Goal: Task Accomplishment & Management: Use online tool/utility

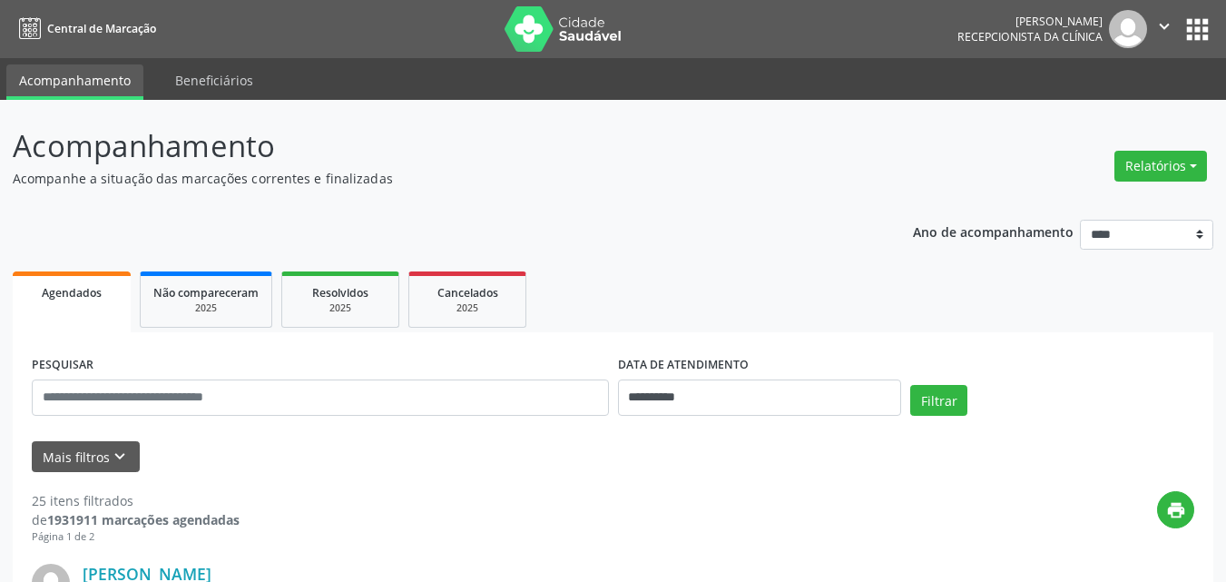
click at [1176, 149] on div "Relatórios Agendamentos Procedimentos realizados" at bounding box center [1160, 166] width 105 height 44
click at [1175, 161] on button "Relatórios" at bounding box center [1160, 166] width 93 height 31
click at [1056, 201] on link "Agendamentos" at bounding box center [1110, 204] width 195 height 25
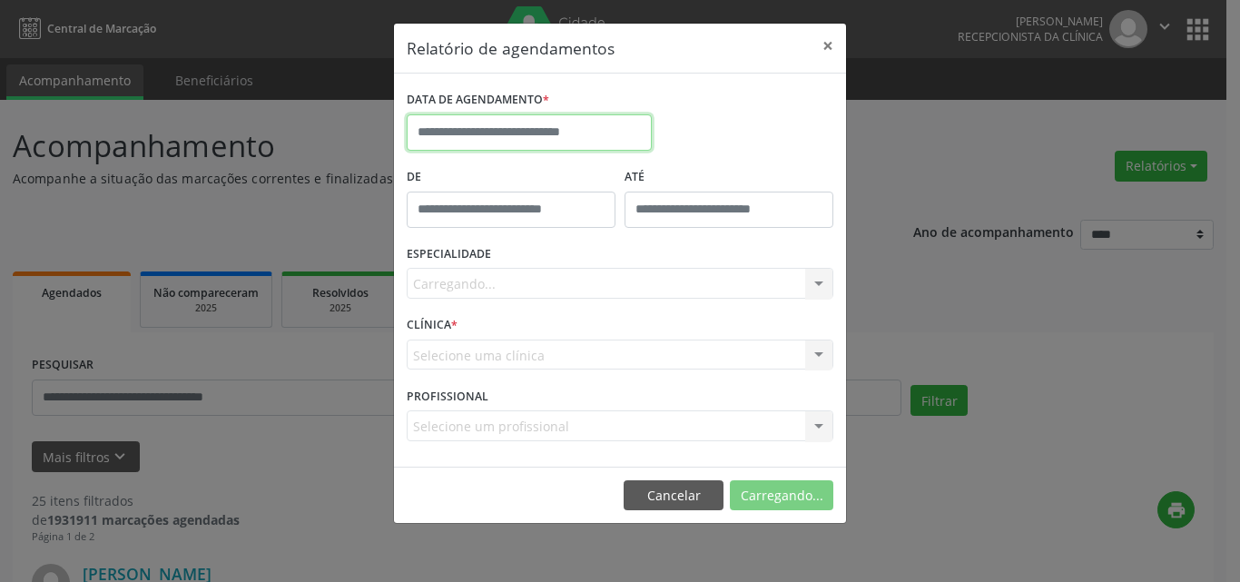
click at [558, 132] on input "text" at bounding box center [529, 132] width 245 height 36
click at [693, 110] on div "DATA DE AGENDAMENTO *" at bounding box center [620, 124] width 436 height 77
click at [593, 131] on input "text" at bounding box center [529, 132] width 245 height 36
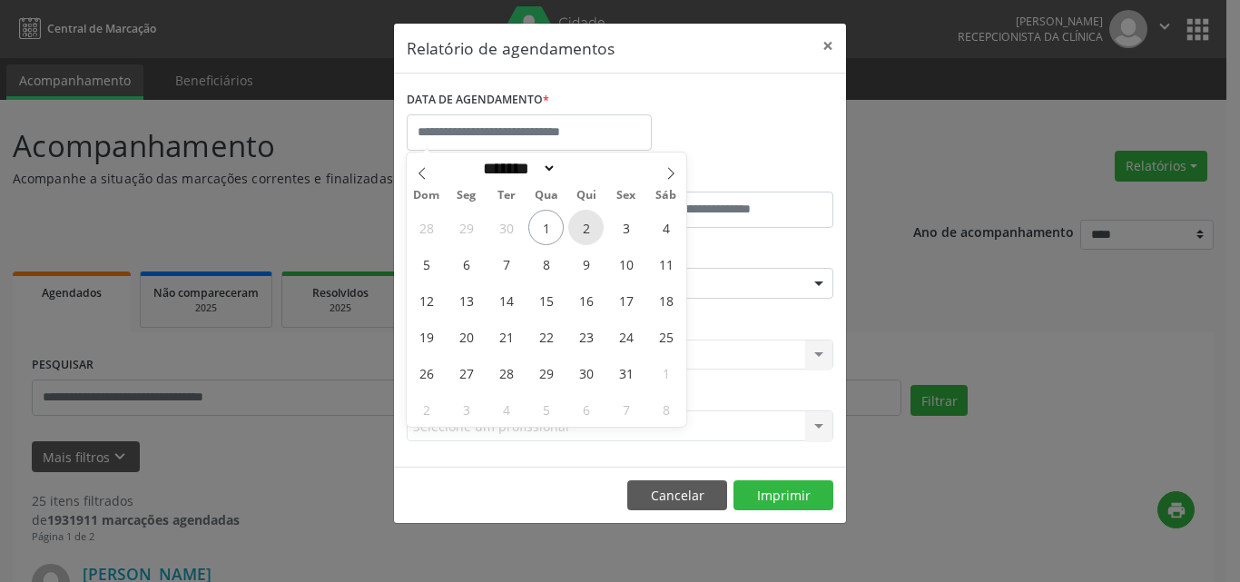
click at [587, 235] on span "2" at bounding box center [585, 227] width 35 height 35
type input "**********"
click at [618, 227] on span "3" at bounding box center [625, 227] width 35 height 35
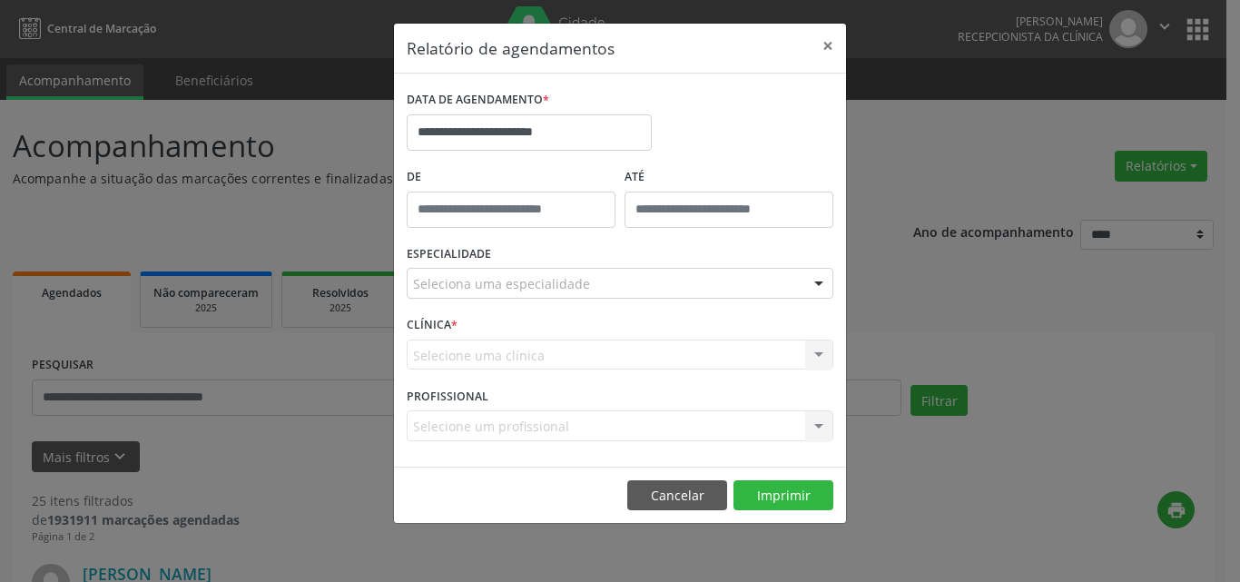
drag, startPoint x: 619, startPoint y: 283, endPoint x: 621, endPoint y: 298, distance: 14.6
click at [619, 286] on div "Seleciona uma especialidade" at bounding box center [620, 283] width 426 height 31
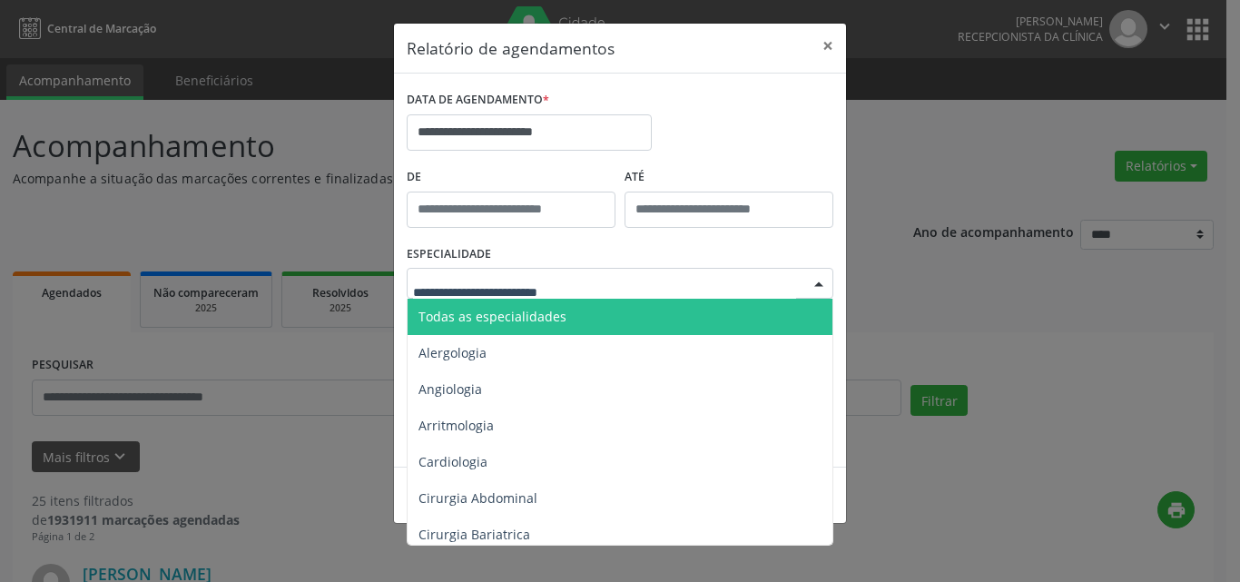
click at [632, 321] on span "Todas as especialidades" at bounding box center [620, 317] width 427 height 36
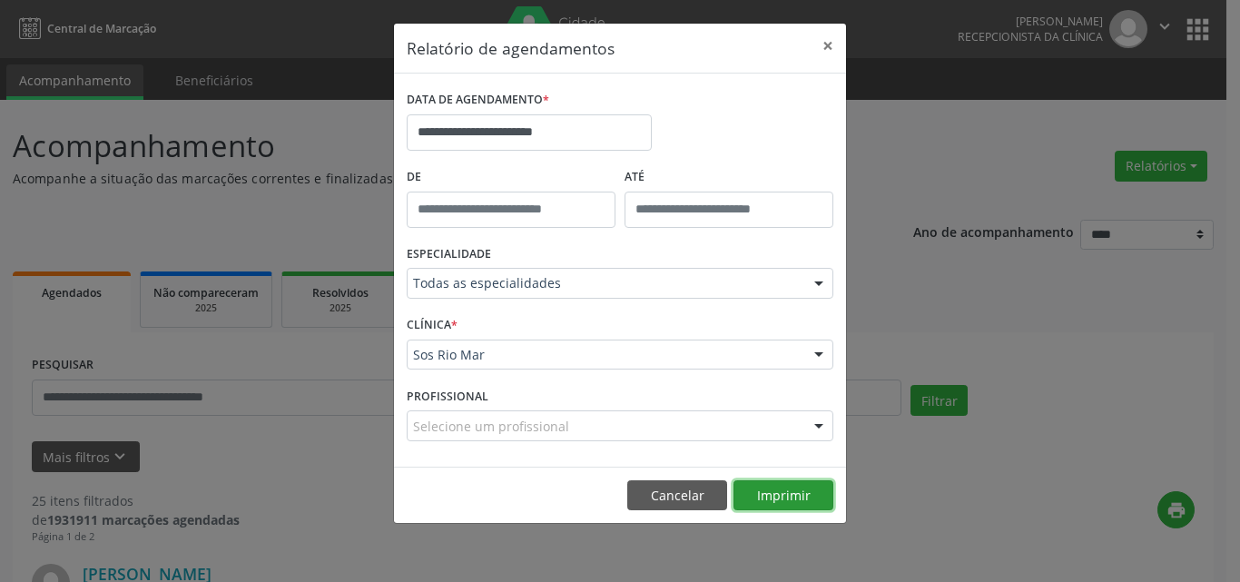
click at [788, 487] on button "Imprimir" at bounding box center [783, 495] width 100 height 31
click at [782, 507] on button "Imprimir" at bounding box center [783, 495] width 100 height 31
